Goal: Task Accomplishment & Management: Complete application form

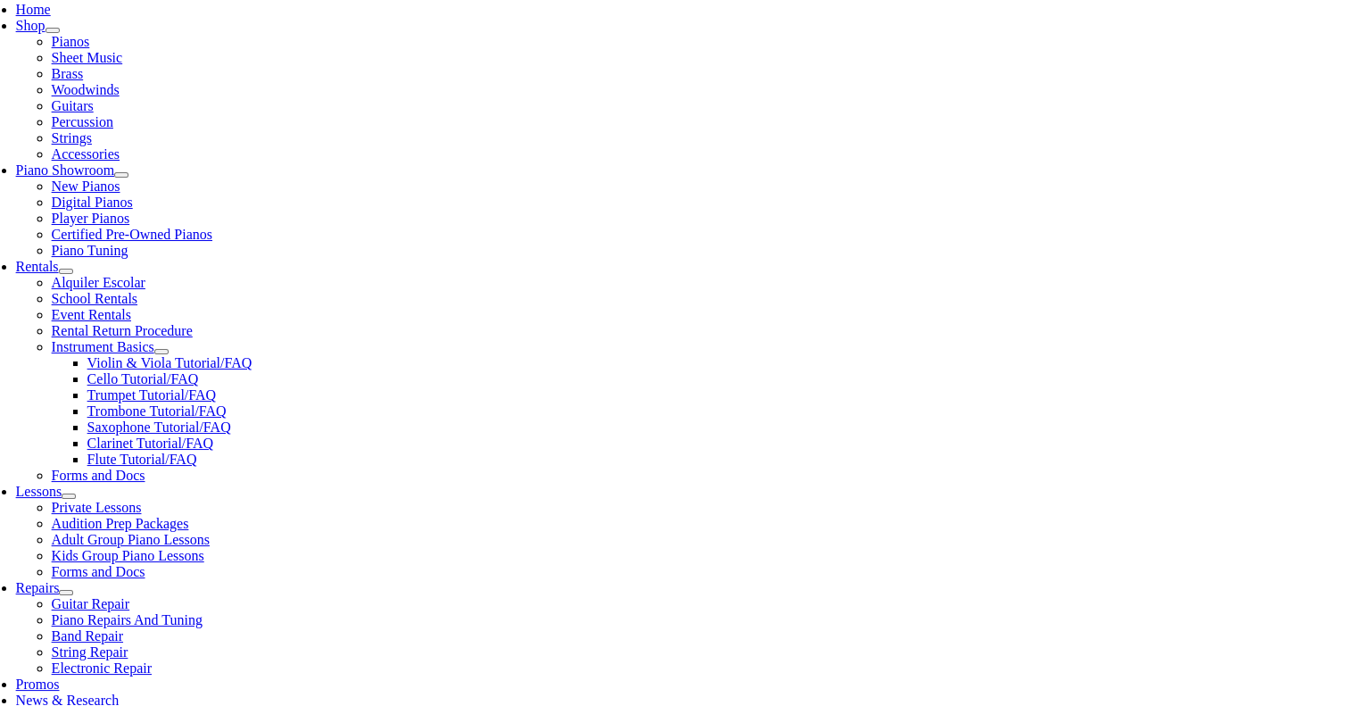
scroll to position [410, 0]
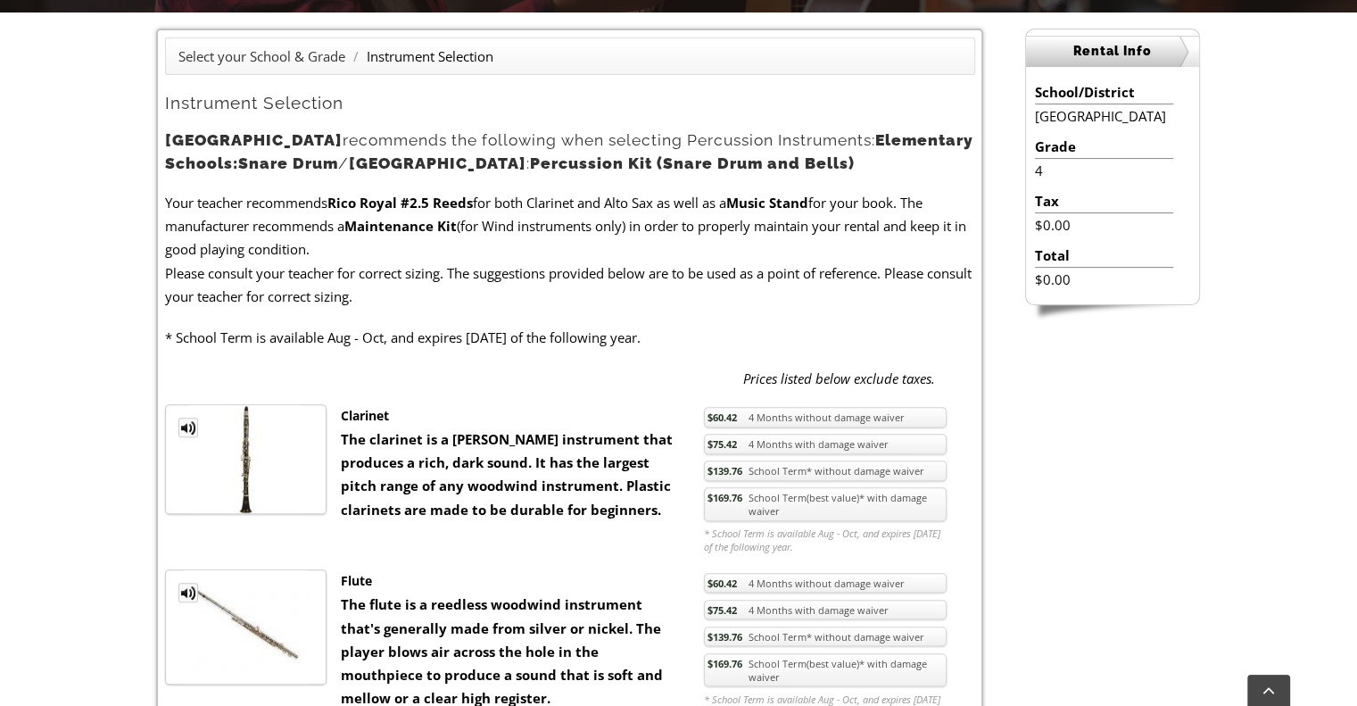
scroll to position [471, 0]
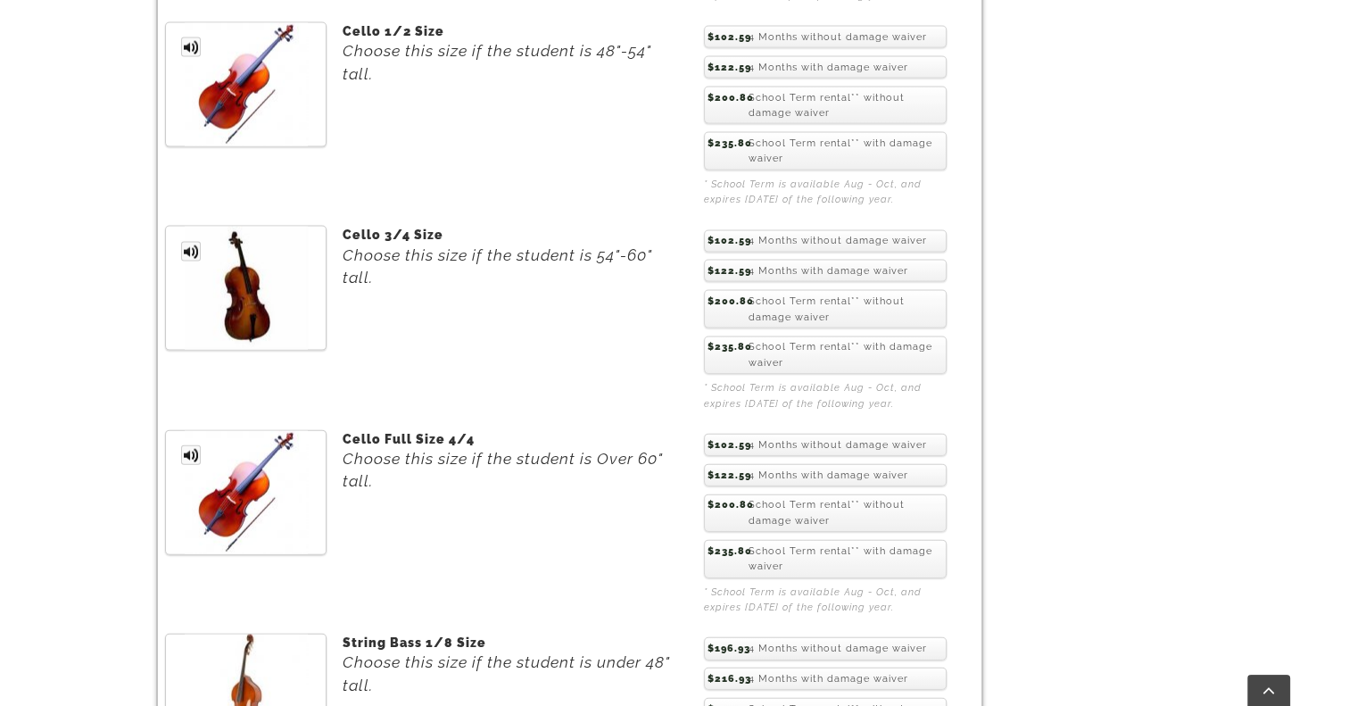
scroll to position [3885, 0]
